Goal: Transaction & Acquisition: Purchase product/service

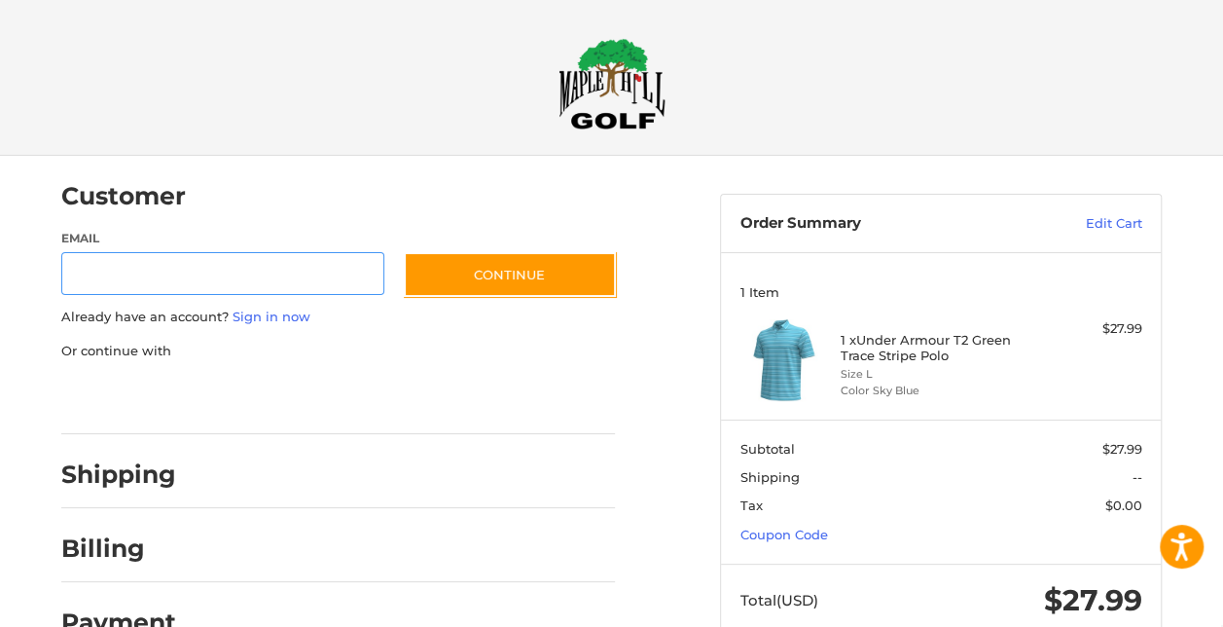
scroll to position [30, 0]
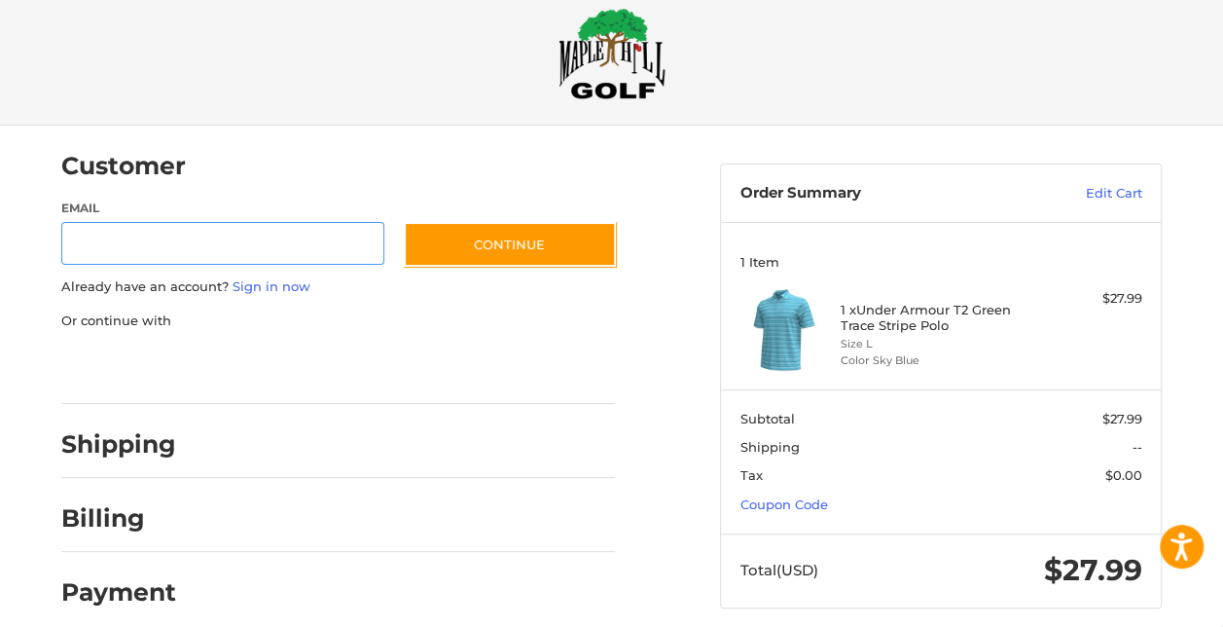
click at [270, 239] on input "Email" at bounding box center [222, 244] width 323 height 44
type input "**********"
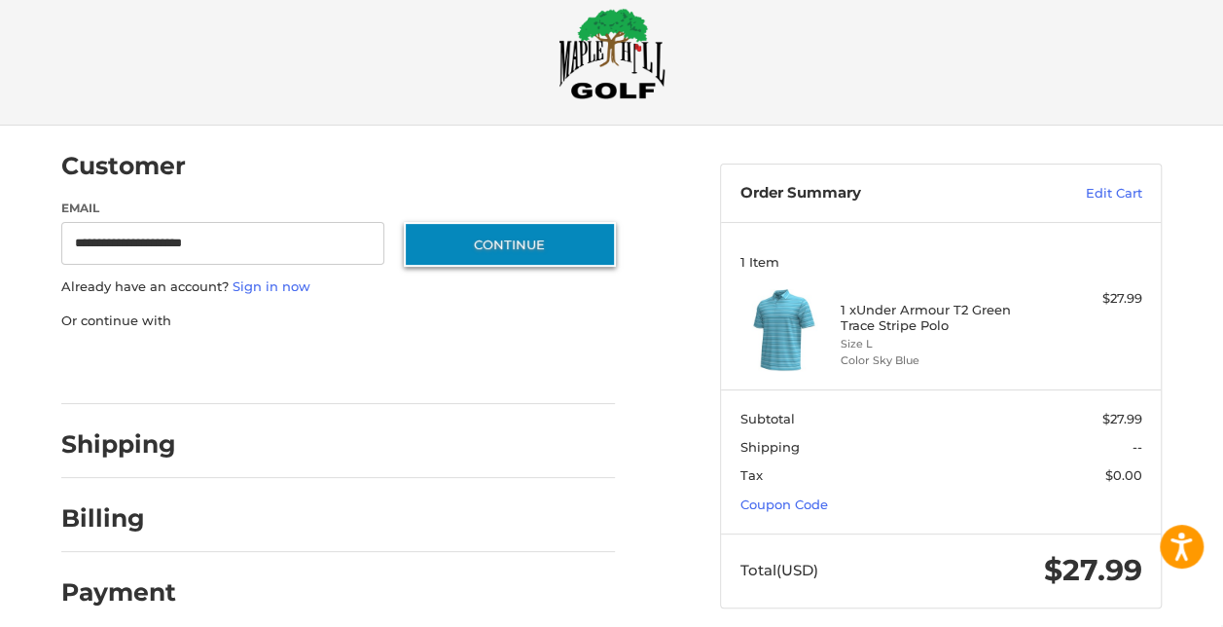
click at [555, 261] on button "Continue" at bounding box center [510, 244] width 212 height 45
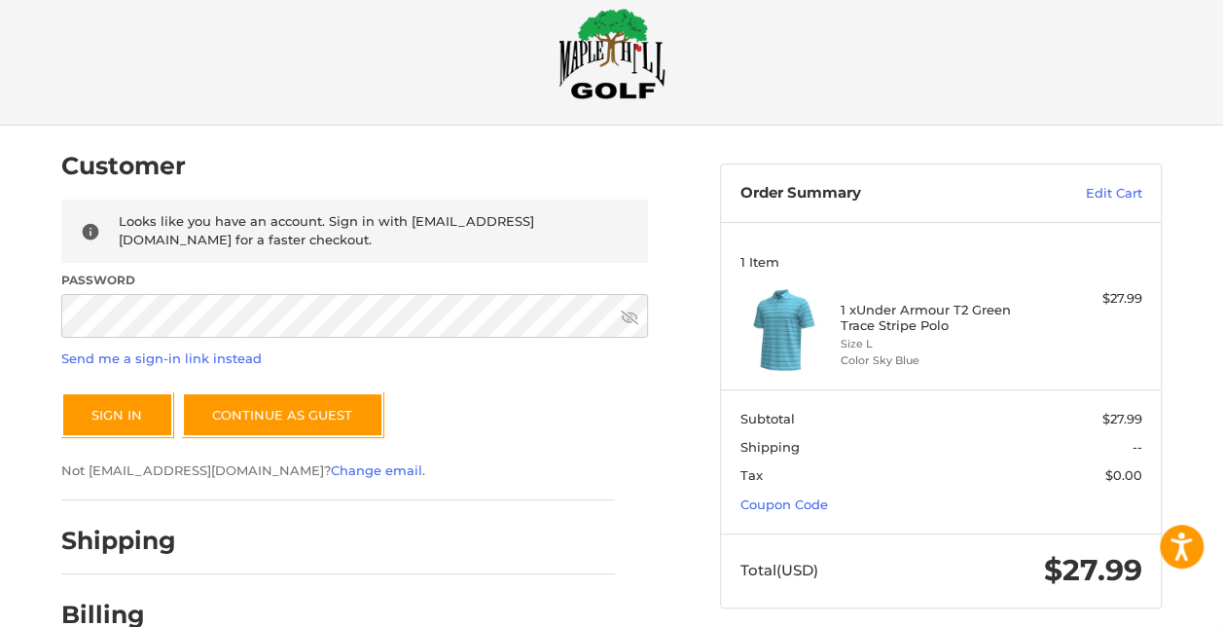
click at [307, 339] on div "Password" at bounding box center [354, 306] width 587 height 68
click at [118, 424] on button "Sign In" at bounding box center [117, 414] width 112 height 45
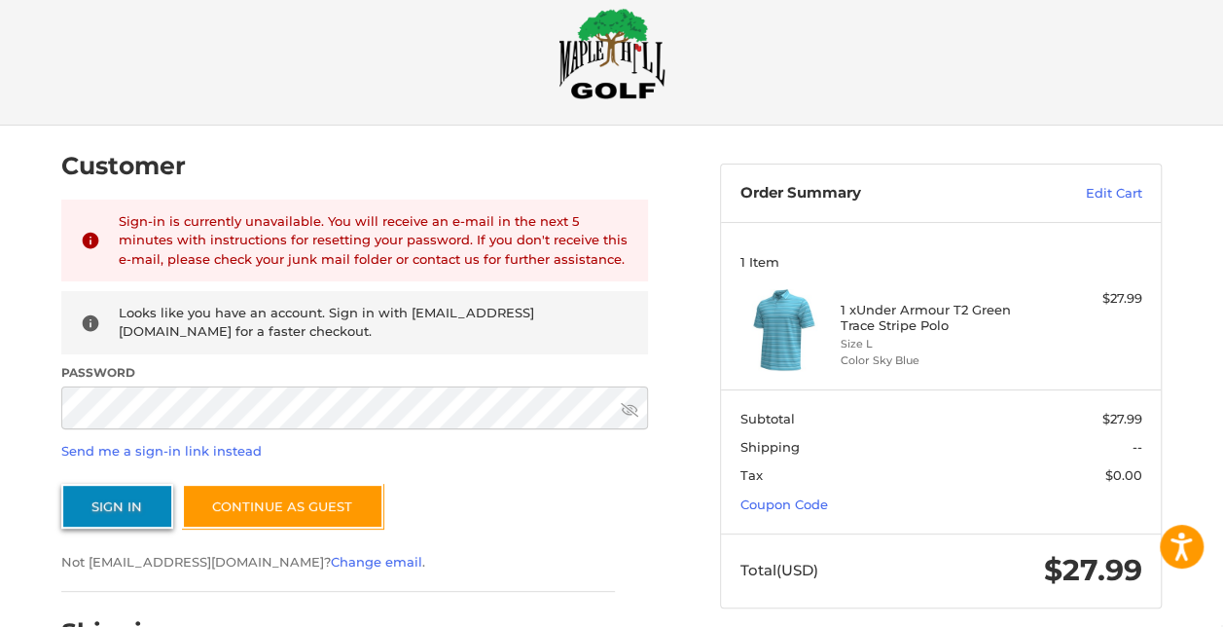
click at [119, 511] on button "Sign In" at bounding box center [117, 506] width 112 height 45
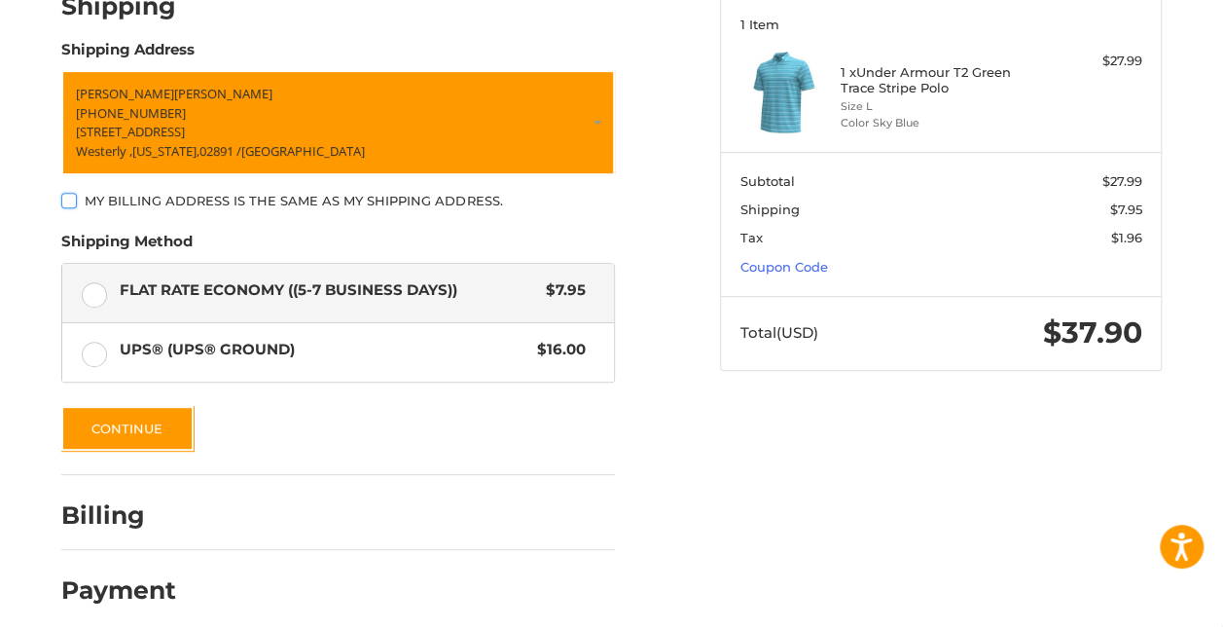
scroll to position [265, 0]
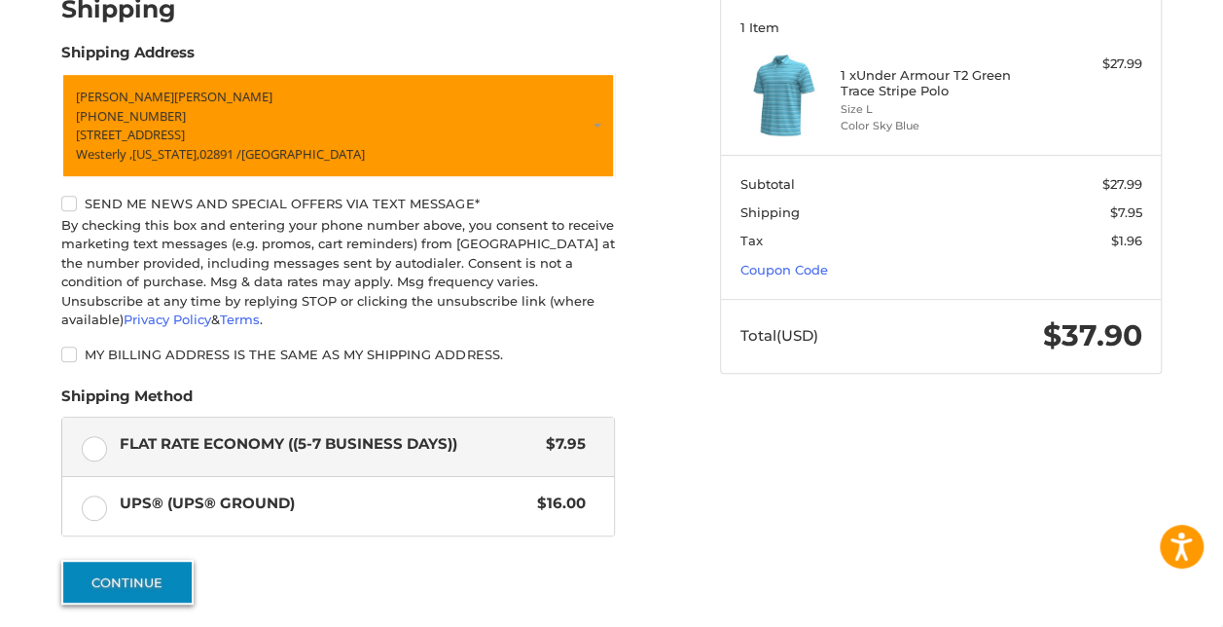
click at [134, 573] on button "Continue" at bounding box center [127, 582] width 132 height 45
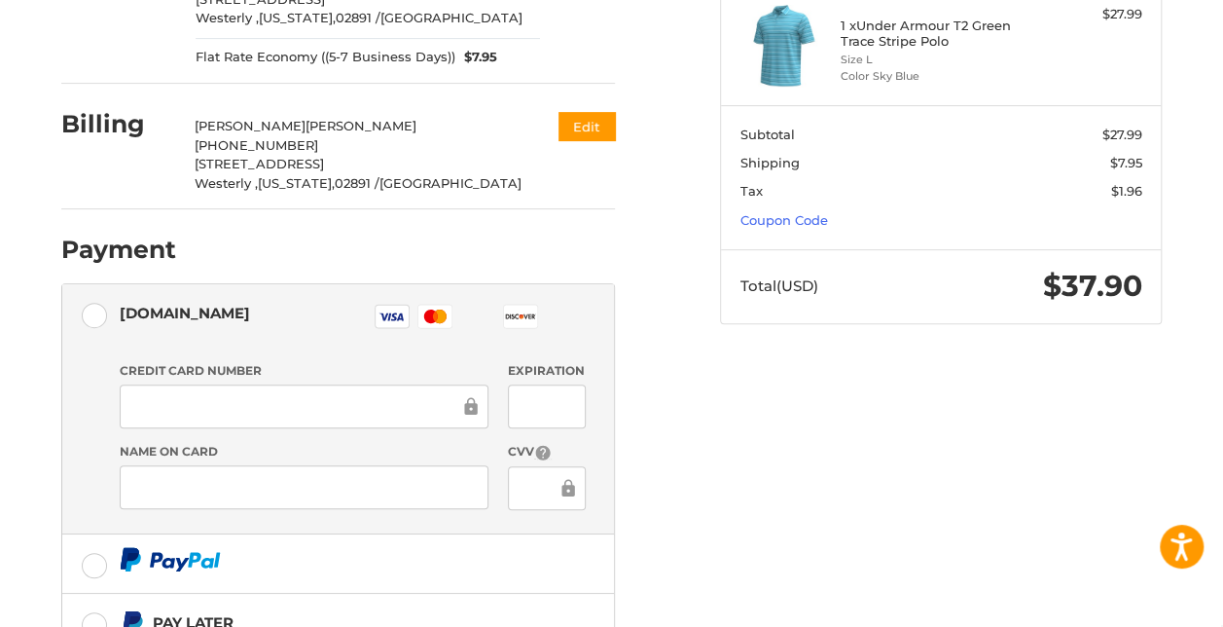
scroll to position [313, 0]
click at [262, 393] on div at bounding box center [305, 407] width 370 height 44
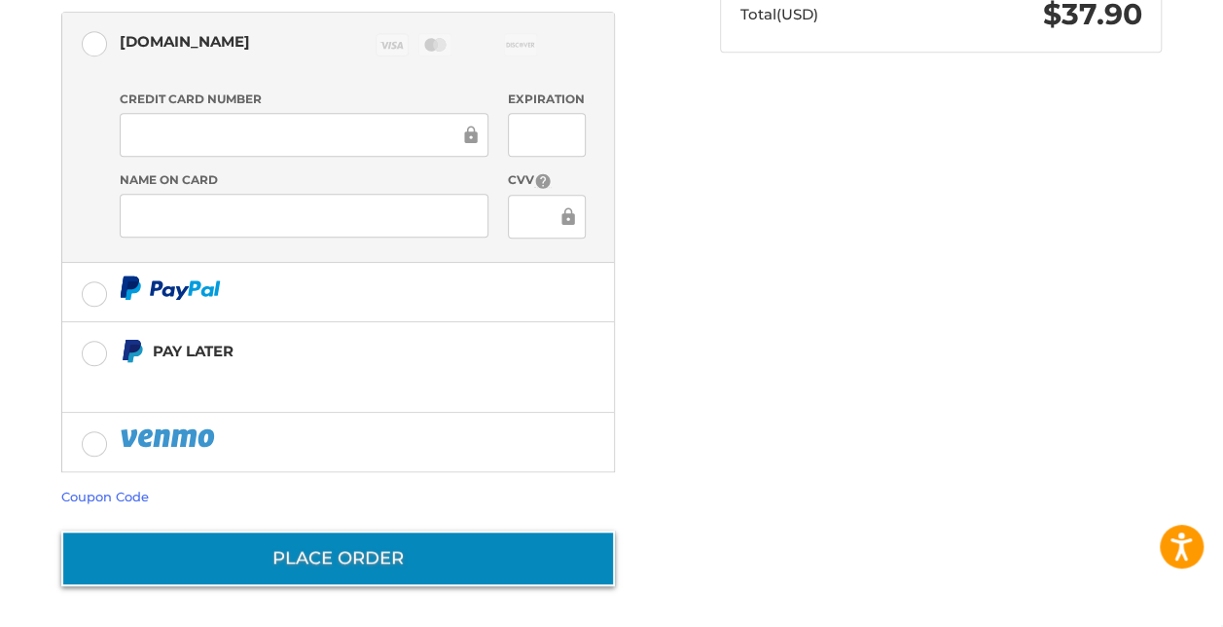
scroll to position [585, 0]
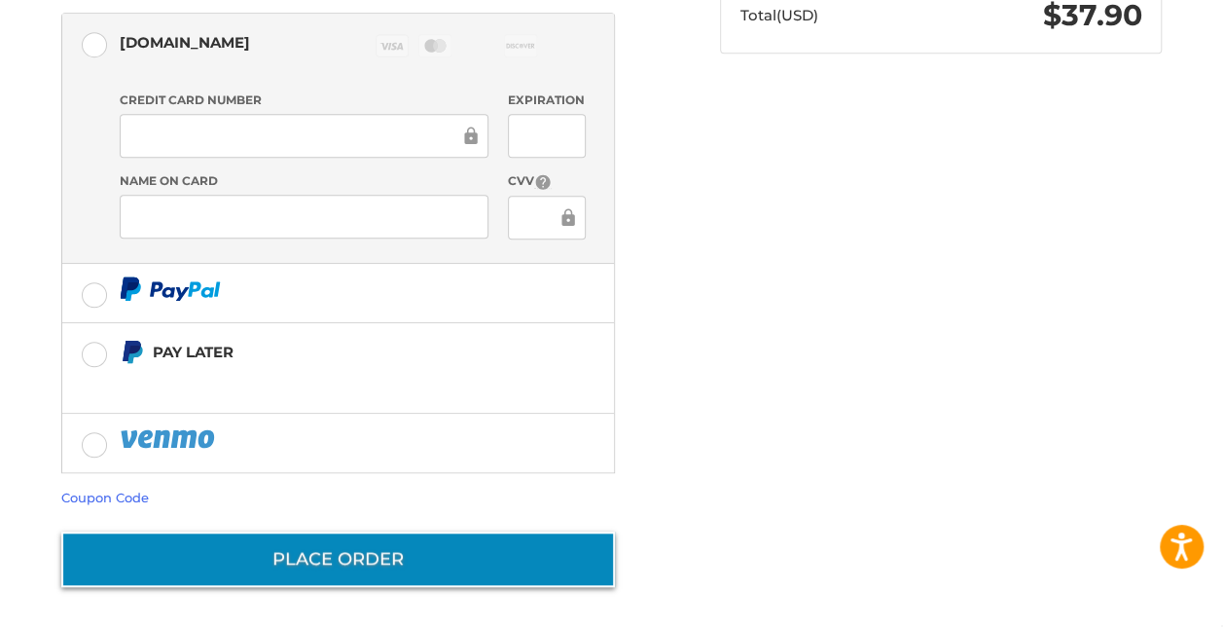
click at [308, 538] on button "Place Order" at bounding box center [338, 558] width 554 height 55
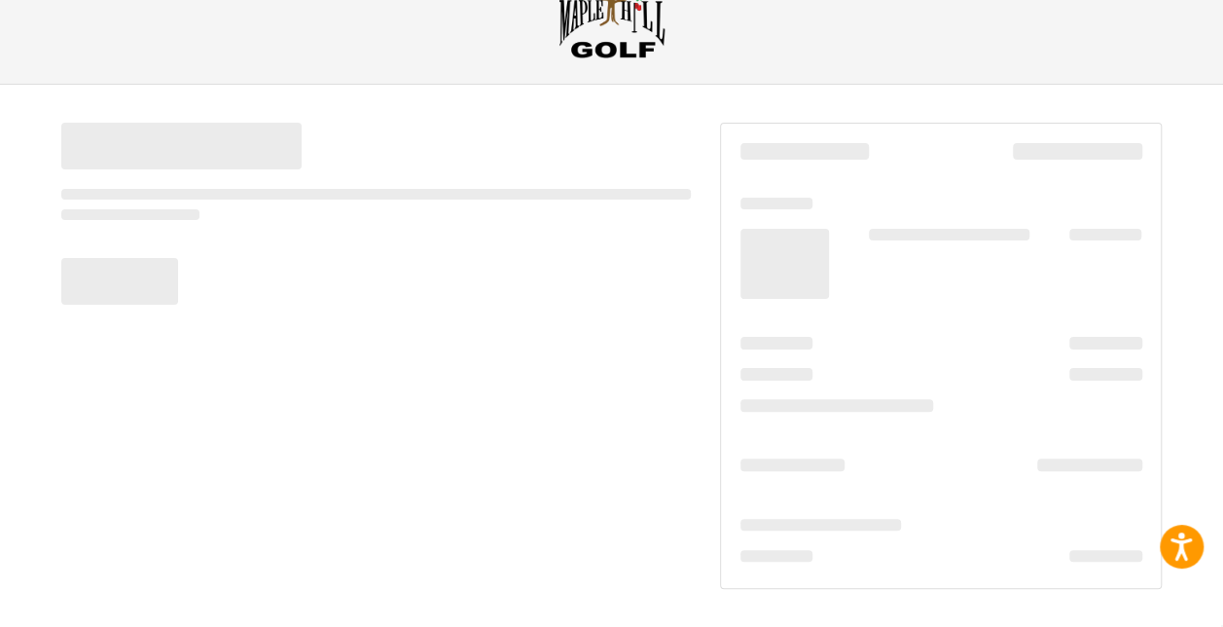
scroll to position [71, 0]
